Goal: Information Seeking & Learning: Learn about a topic

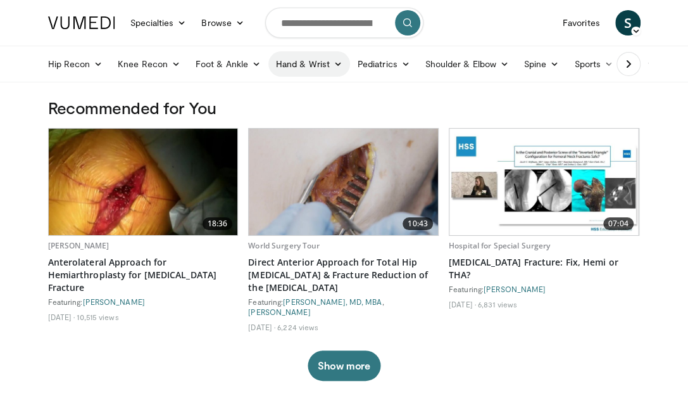
click at [334, 65] on icon at bounding box center [338, 64] width 9 height 9
click at [295, 94] on link "Hand" at bounding box center [344, 94] width 151 height 20
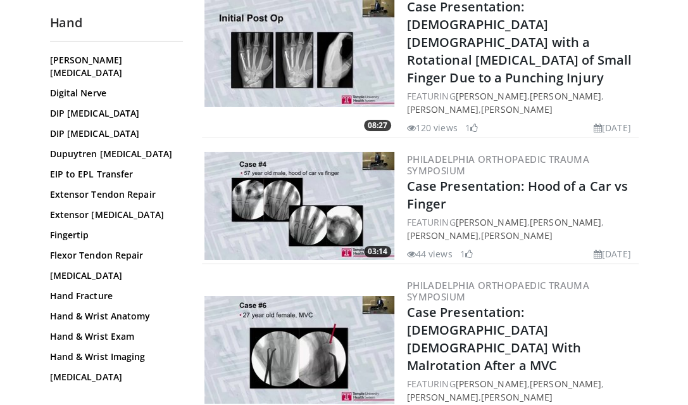
scroll to position [127, 0]
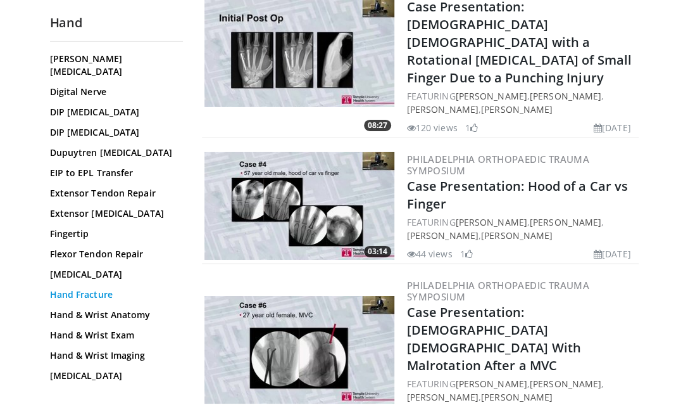
click at [92, 288] on link "Hand Fracture" at bounding box center [113, 294] width 127 height 13
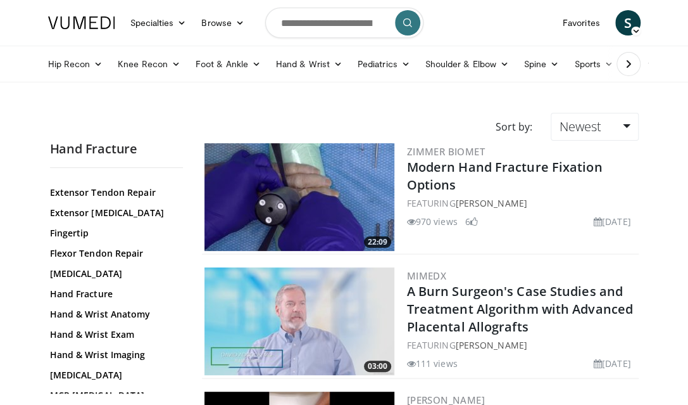
scroll to position [380, 0]
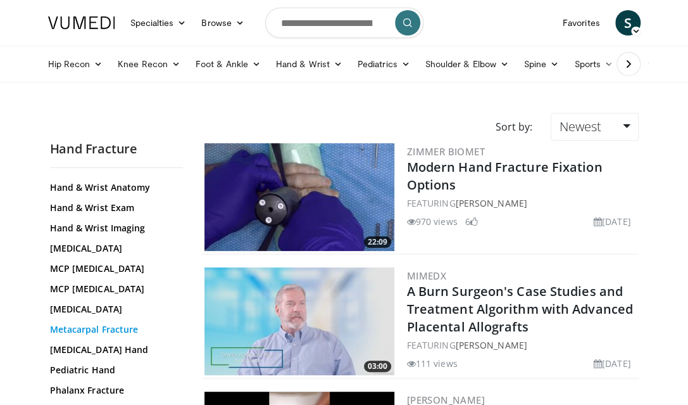
click at [84, 323] on link "Metacarpal Fracture" at bounding box center [113, 329] width 127 height 13
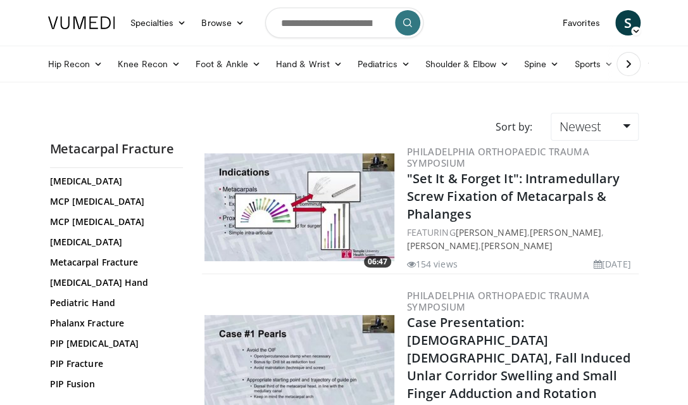
scroll to position [506, 0]
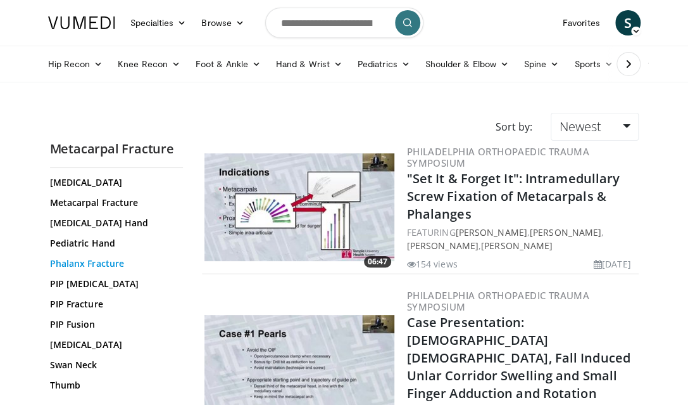
click at [100, 257] on link "Phalanx Fracture" at bounding box center [113, 263] width 127 height 13
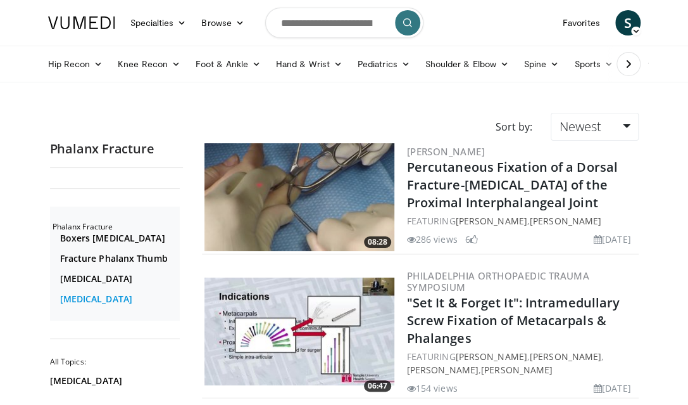
click at [80, 296] on link "[MEDICAL_DATA]" at bounding box center [118, 298] width 116 height 13
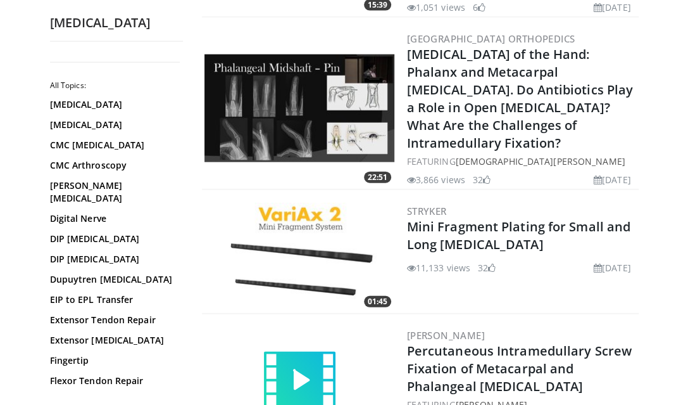
scroll to position [1329, 0]
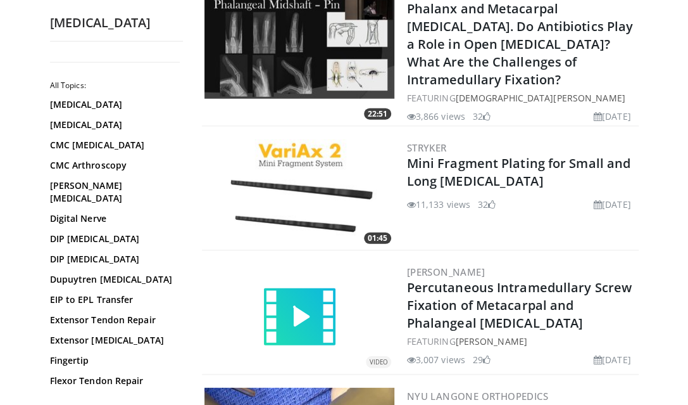
click at [287, 160] on img at bounding box center [299, 193] width 190 height 108
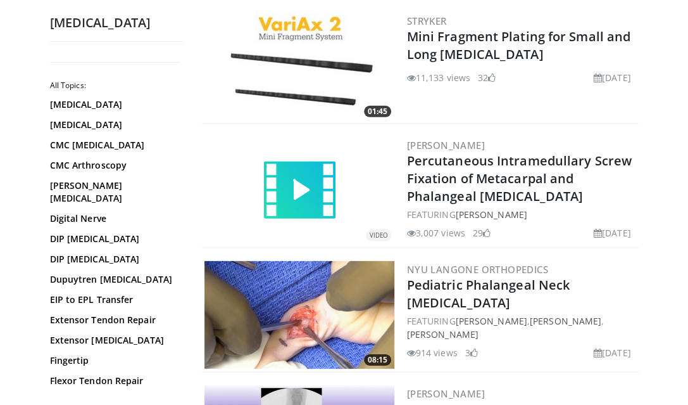
scroll to position [1583, 0]
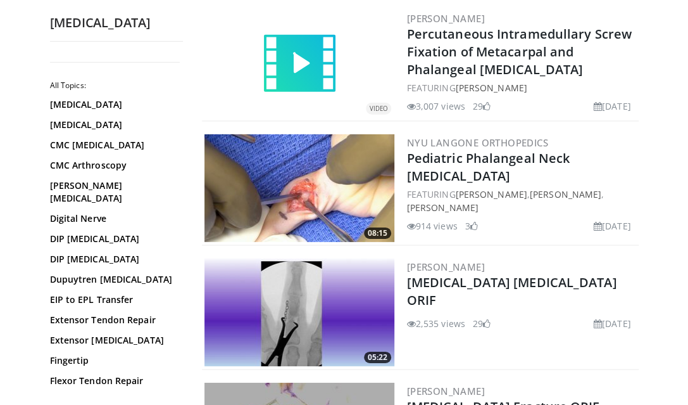
click at [292, 299] on img at bounding box center [299, 312] width 190 height 108
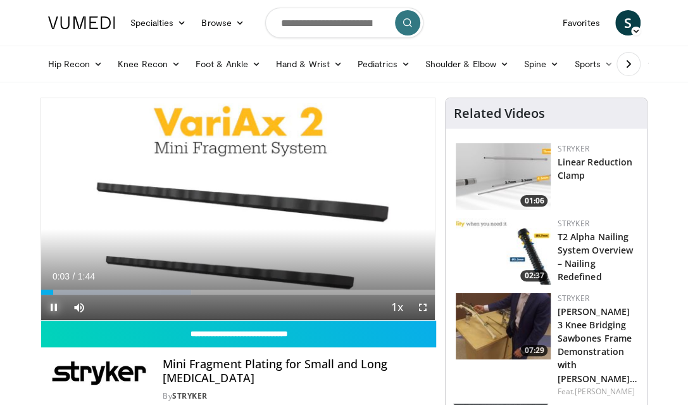
click at [51, 308] on span "Video Player" at bounding box center [53, 306] width 25 height 25
click at [53, 305] on span "Video Player" at bounding box center [53, 306] width 25 height 25
drag, startPoint x: 130, startPoint y: 309, endPoint x: 102, endPoint y: 308, distance: 28.5
click at [102, 308] on div "Volume Level" at bounding box center [99, 307] width 8 height 4
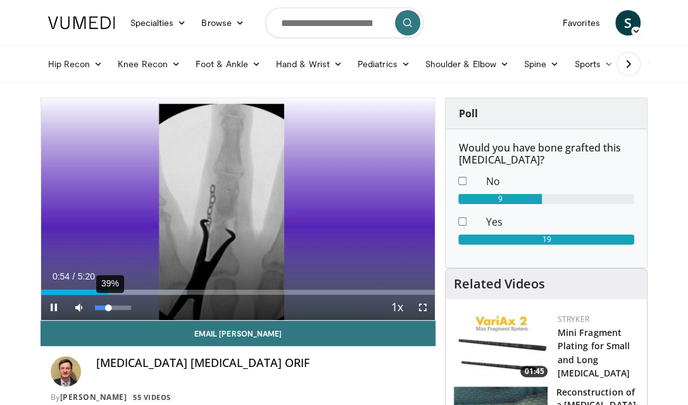
drag, startPoint x: 101, startPoint y: 307, endPoint x: 108, endPoint y: 308, distance: 7.6
click at [108, 308] on div "Volume Level" at bounding box center [102, 307] width 14 height 4
click at [58, 301] on span "Video Player" at bounding box center [53, 306] width 25 height 25
click at [54, 307] on span "Video Player" at bounding box center [53, 306] width 25 height 25
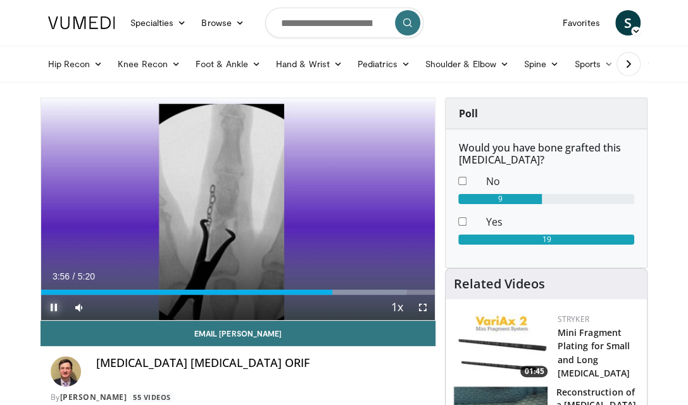
click at [50, 306] on span "Video Player" at bounding box center [53, 306] width 25 height 25
click at [54, 307] on span "Video Player" at bounding box center [53, 306] width 25 height 25
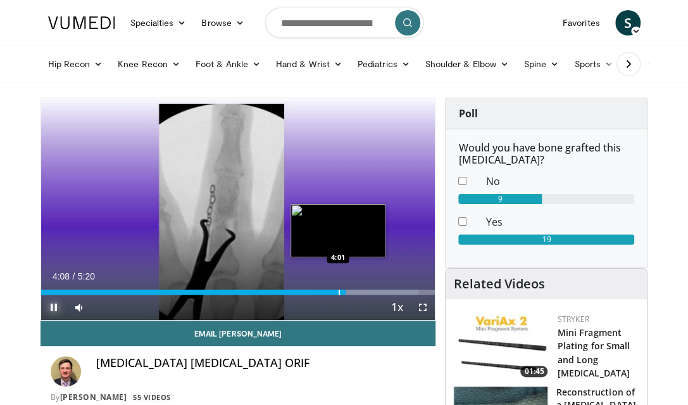
click at [339, 292] on div "Progress Bar" at bounding box center [339, 291] width 1 height 5
click at [323, 292] on div "4:03" at bounding box center [190, 291] width 299 height 5
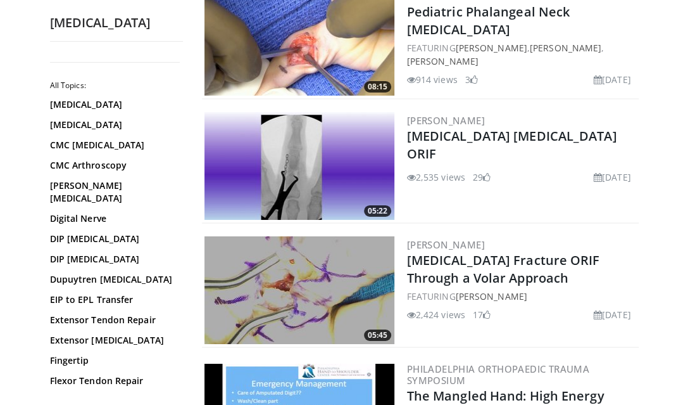
scroll to position [1709, 0]
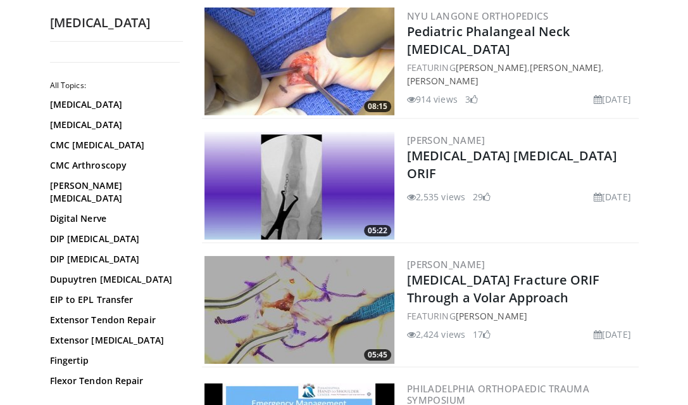
drag, startPoint x: 0, startPoint y: 0, endPoint x: 283, endPoint y: 270, distance: 391.3
click at [283, 270] on img at bounding box center [299, 310] width 190 height 108
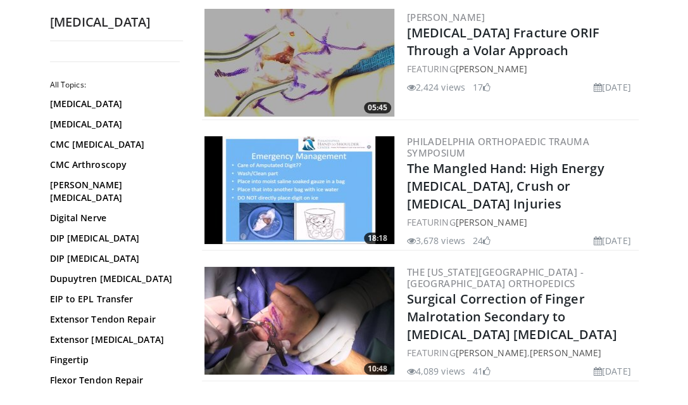
scroll to position [2026, 0]
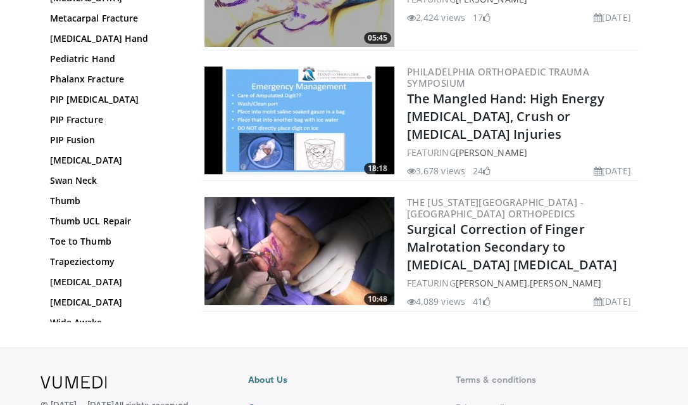
click at [282, 263] on img at bounding box center [299, 251] width 190 height 108
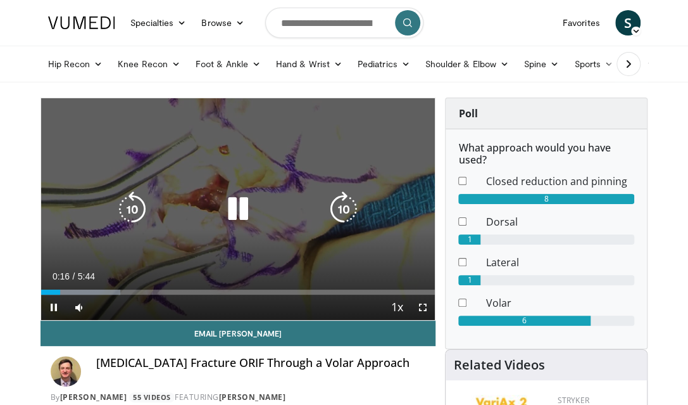
click at [244, 217] on icon "Video Player" at bounding box center [237, 208] width 35 height 35
click at [234, 209] on icon "Video Player" at bounding box center [237, 208] width 35 height 35
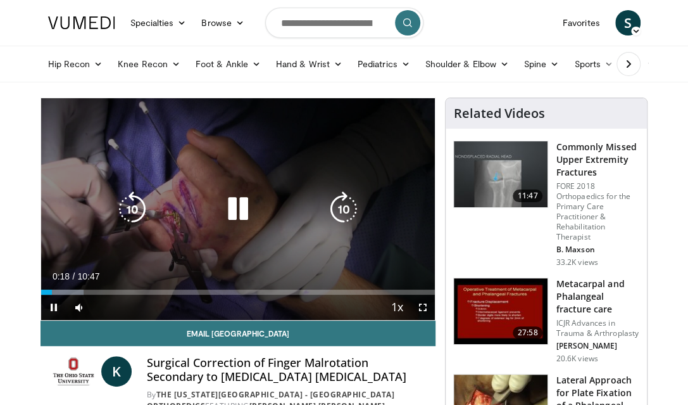
click at [234, 215] on icon "Video Player" at bounding box center [237, 208] width 35 height 35
